Goal: Task Accomplishment & Management: Manage account settings

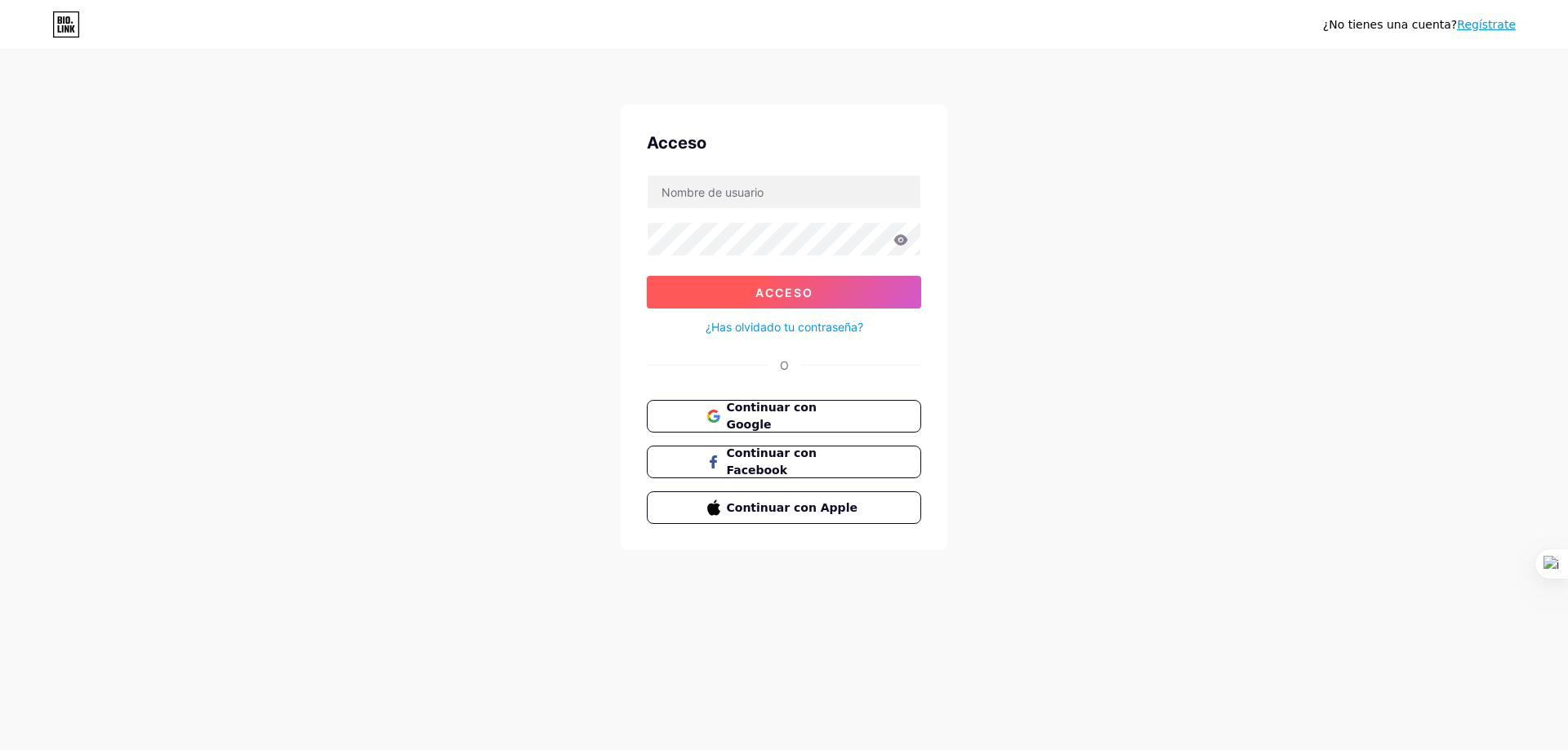
click at [762, 296] on font "Acceso" at bounding box center [784, 292] width 58 height 14
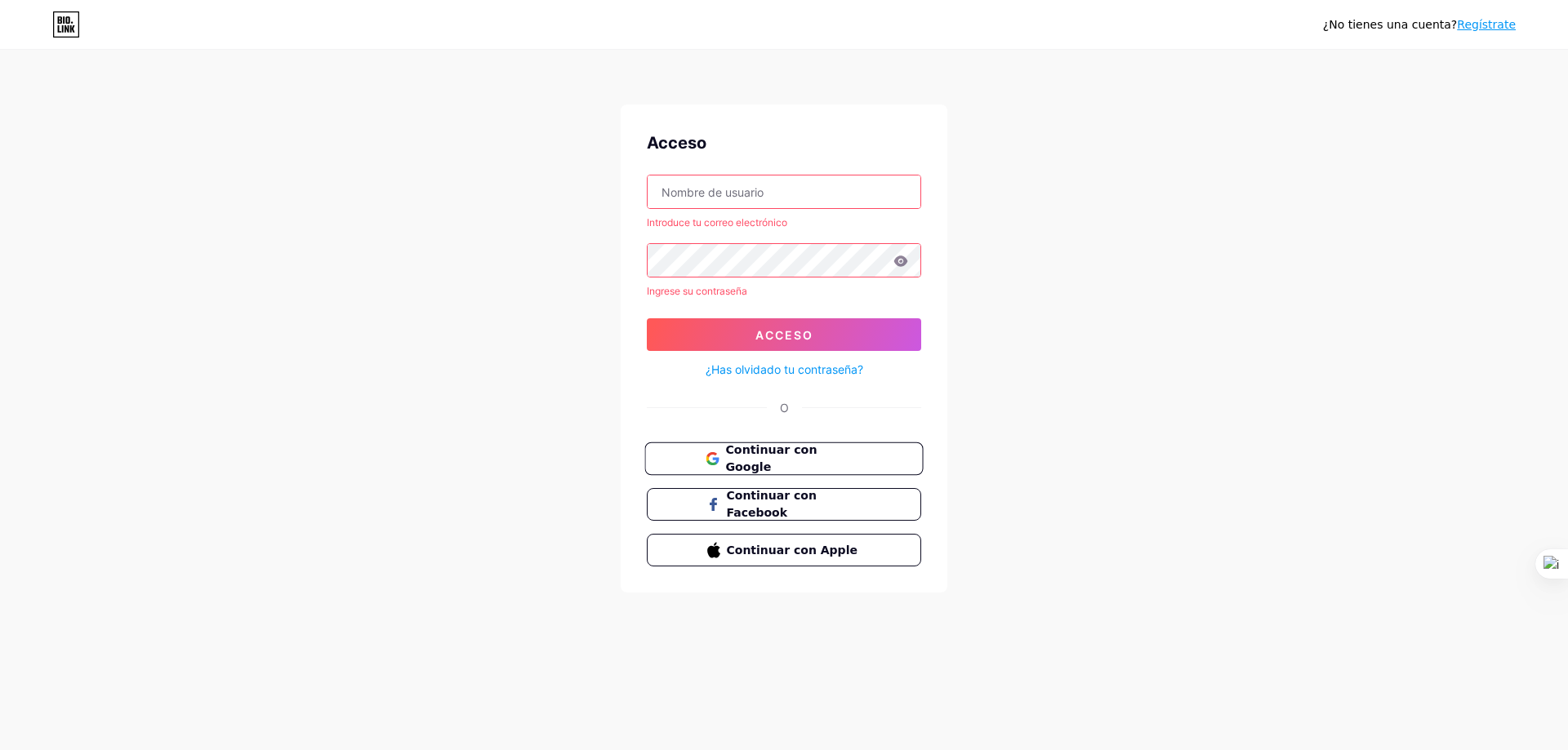
click at [783, 462] on font "Continuar con Google" at bounding box center [771, 459] width 92 height 31
